Goal: Check status: Check status

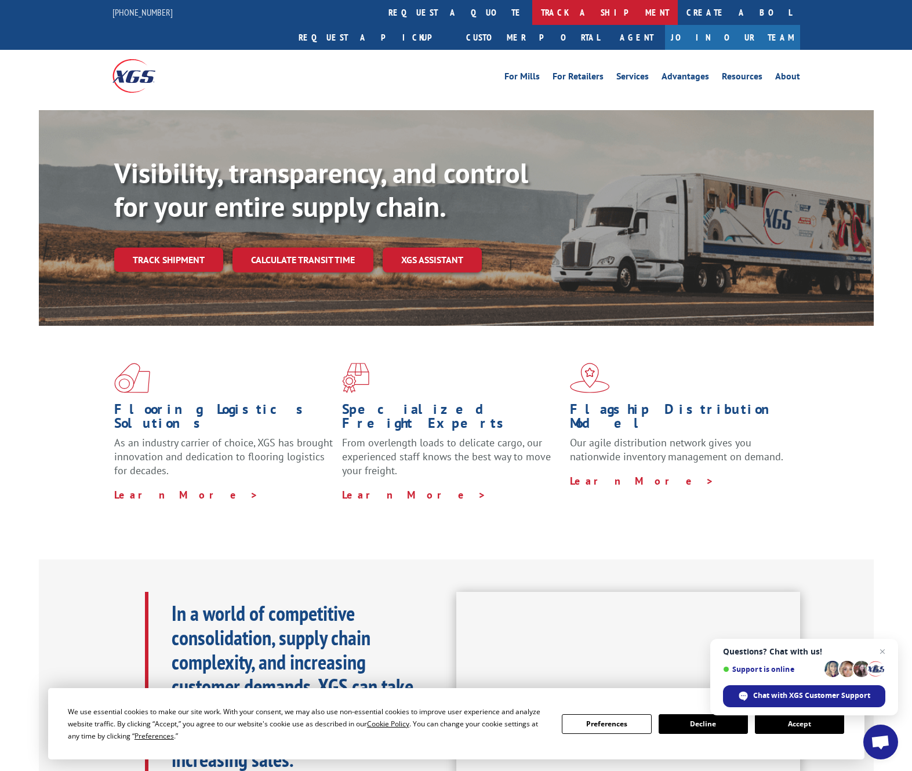
click at [532, 15] on link "track a shipment" at bounding box center [605, 12] width 146 height 25
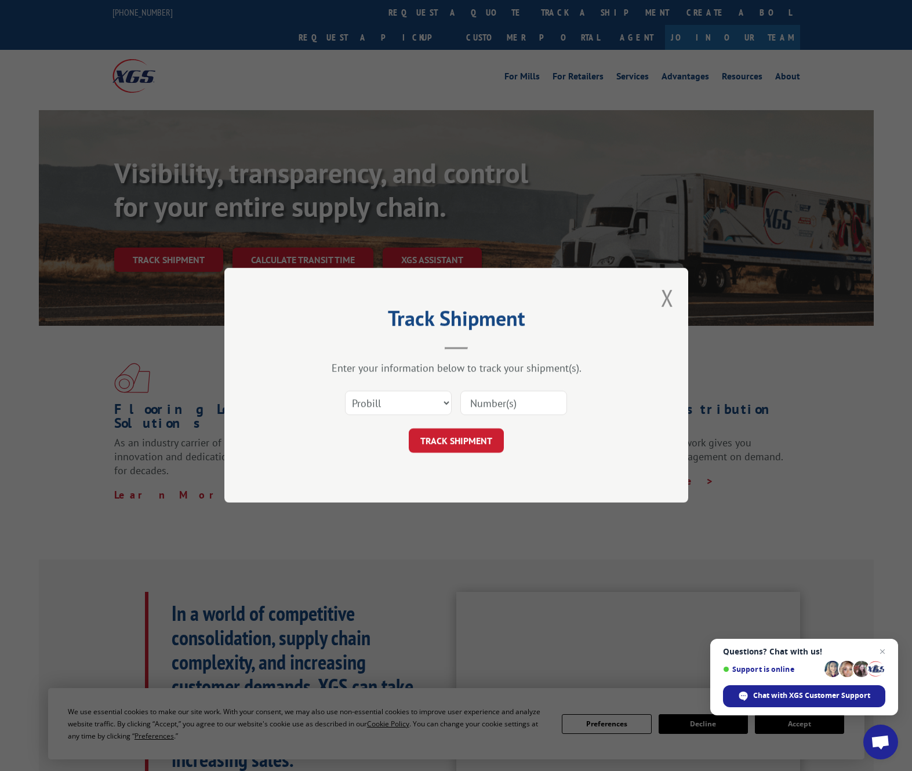
click at [532, 404] on input at bounding box center [513, 403] width 107 height 24
type input "17207862"
click at [446, 439] on button "TRACK SHIPMENT" at bounding box center [456, 441] width 95 height 24
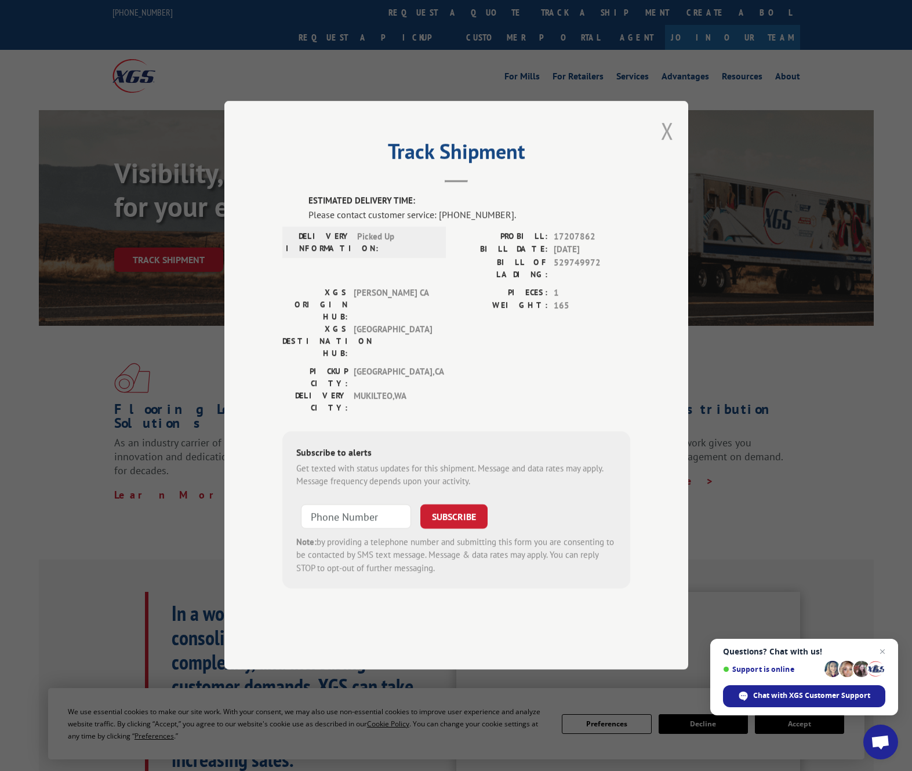
click at [667, 146] on button "Close modal" at bounding box center [667, 130] width 13 height 31
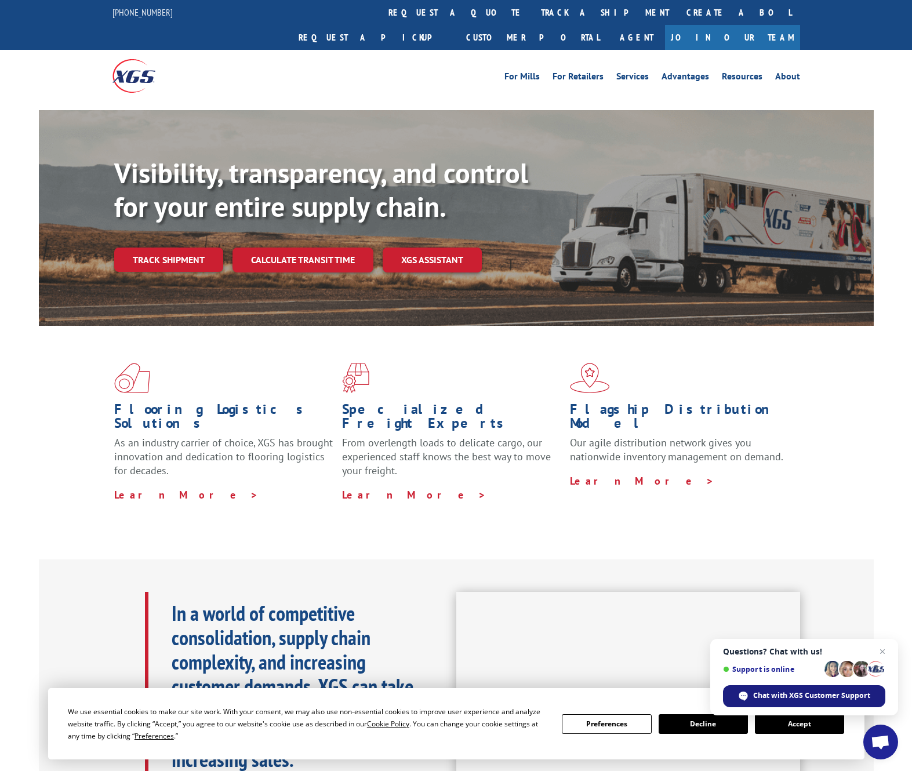
click at [793, 695] on span "Chat with XGS Customer Support" at bounding box center [811, 696] width 117 height 10
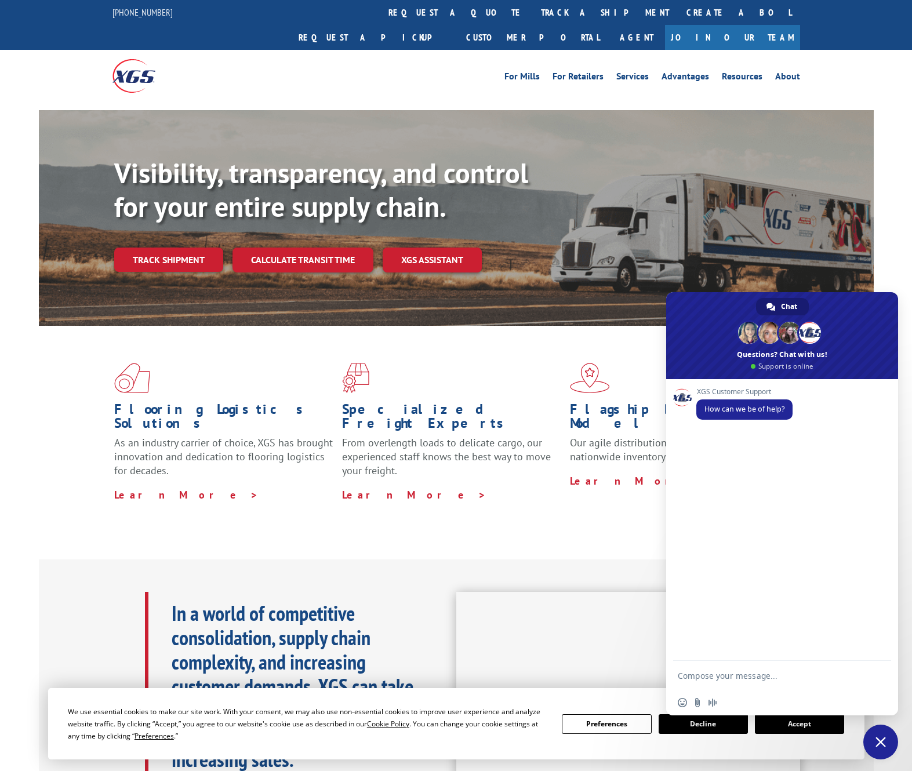
click at [742, 678] on textarea "Compose your message..." at bounding box center [769, 676] width 183 height 10
type textarea "confirming delivery date for PRO # 17207862"
click at [876, 676] on span "Send" at bounding box center [878, 675] width 9 height 9
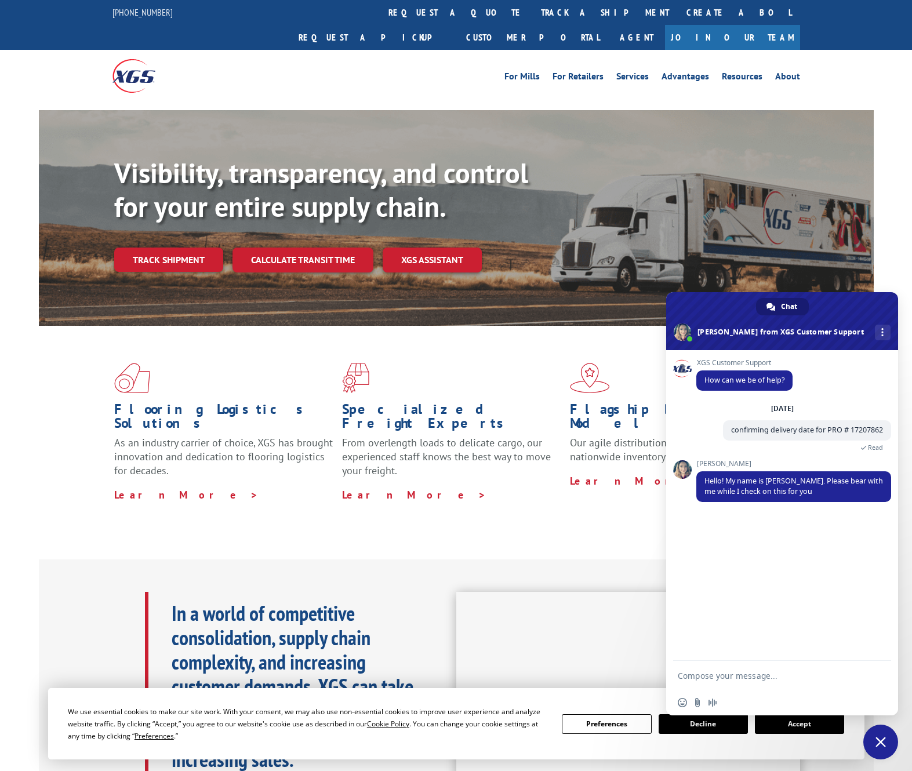
click at [774, 679] on textarea "Compose your message..." at bounding box center [769, 676] width 183 height 10
type textarea "thank you"
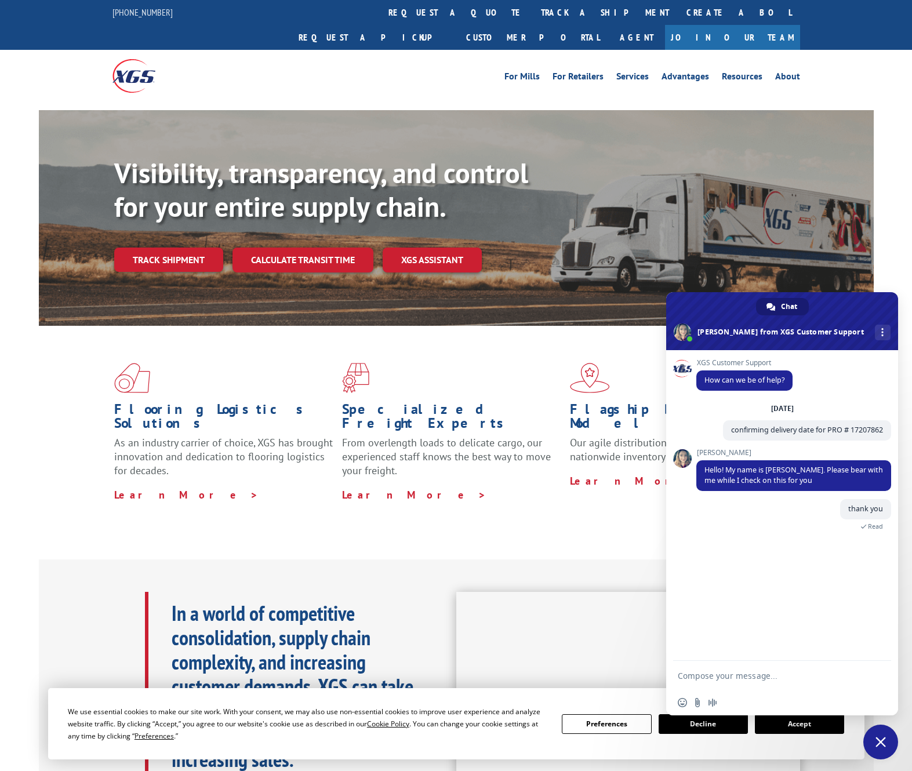
click at [680, 460] on span at bounding box center [682, 458] width 19 height 19
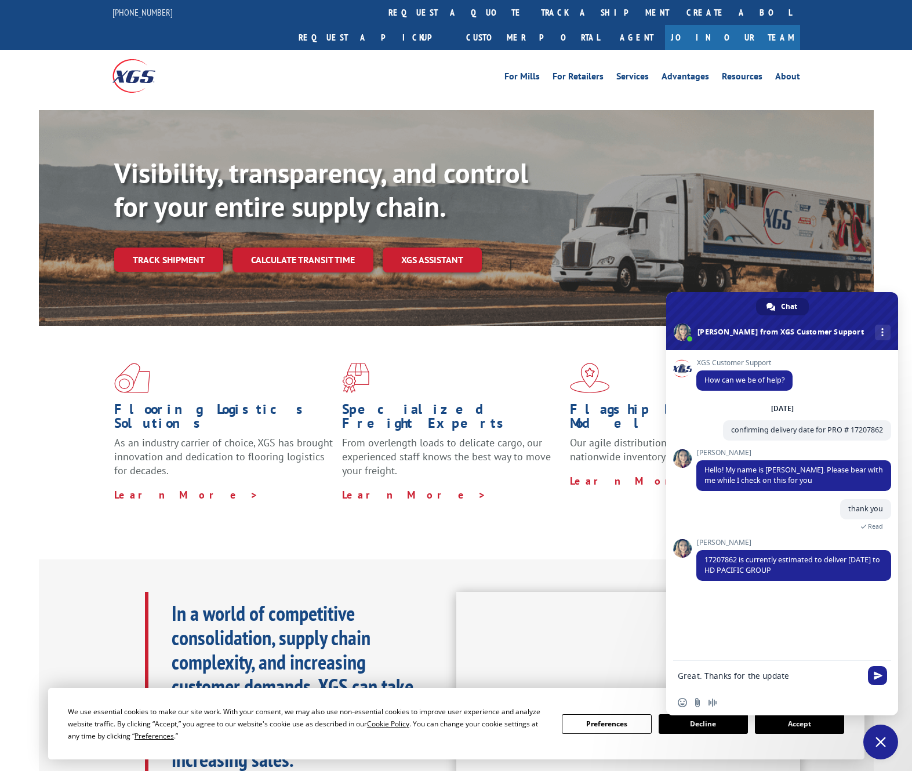
type textarea "Great. Thanks for the update."
